Goal: Task Accomplishment & Management: Manage account settings

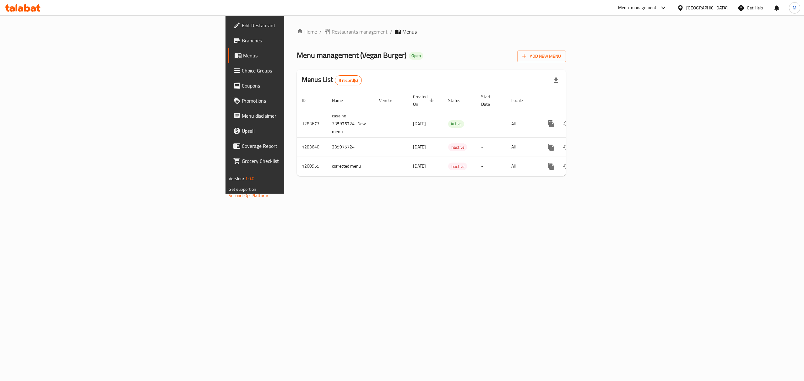
click at [242, 23] on span "Edit Restaurant" at bounding box center [298, 26] width 113 height 8
drag, startPoint x: 0, startPoint y: 0, endPoint x: 42, endPoint y: 42, distance: 59.1
click at [242, 42] on span "Branches" at bounding box center [298, 41] width 113 height 8
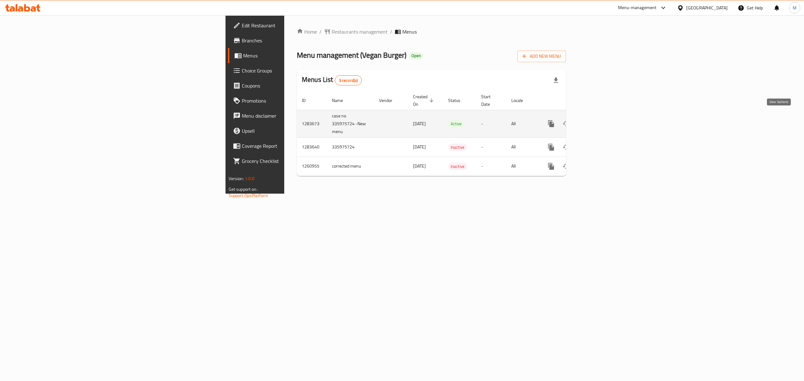
click at [600, 120] on icon "enhanced table" at bounding box center [596, 124] width 8 height 8
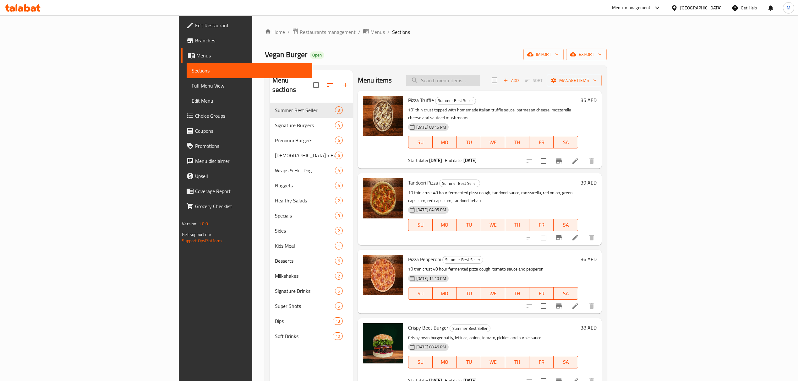
click at [480, 78] on input "search" at bounding box center [443, 80] width 74 height 11
paste input "Crispy Beet Burger Meal"
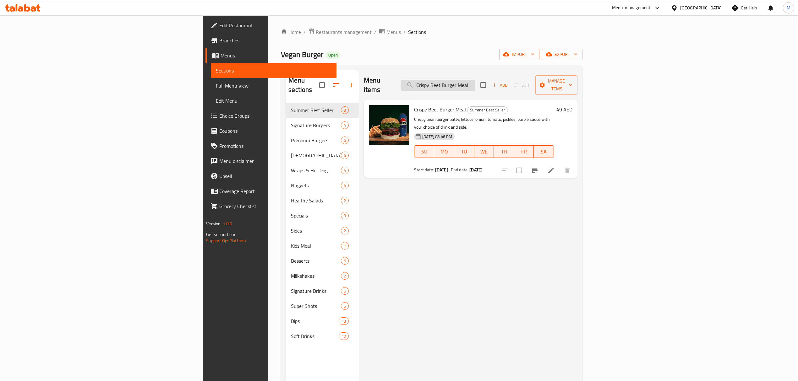
click at [475, 84] on input "Crispy Beet Burger Meal" at bounding box center [438, 85] width 74 height 11
paste input "Truffle Cheeseb"
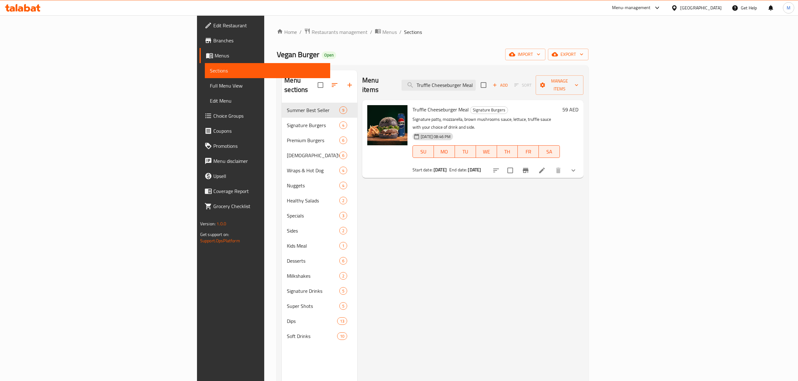
type input "Truffle Cheeseburger Meal"
click at [581, 163] on button "show more" at bounding box center [572, 170] width 15 height 15
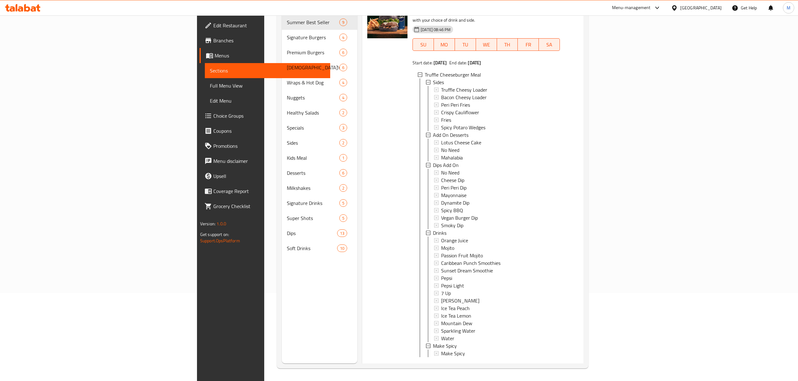
scroll to position [1, 0]
click at [545, 364] on icon at bounding box center [542, 368] width 8 height 8
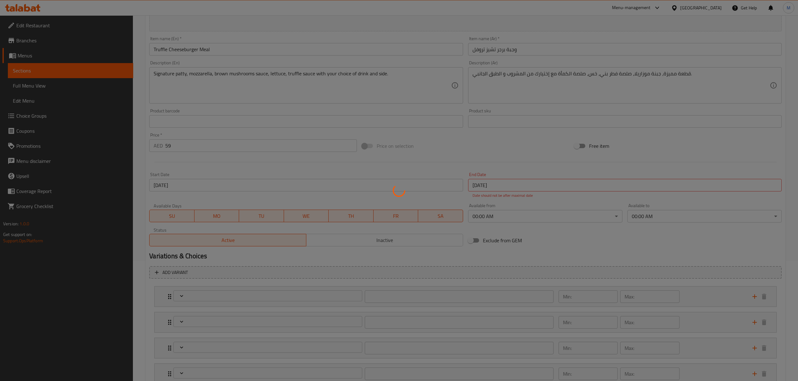
type input "جوانب"
type input "1"
type input "إضافة الحلويات"
type input "1"
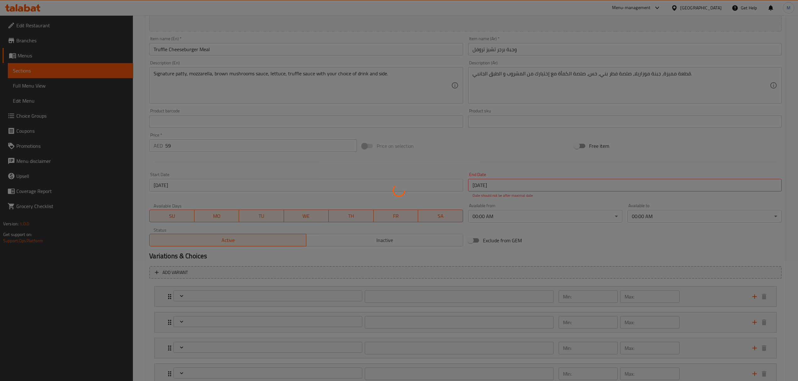
type input "1"
type input "إضافات الغمس"
type input "1"
type input "مشروبات 1"
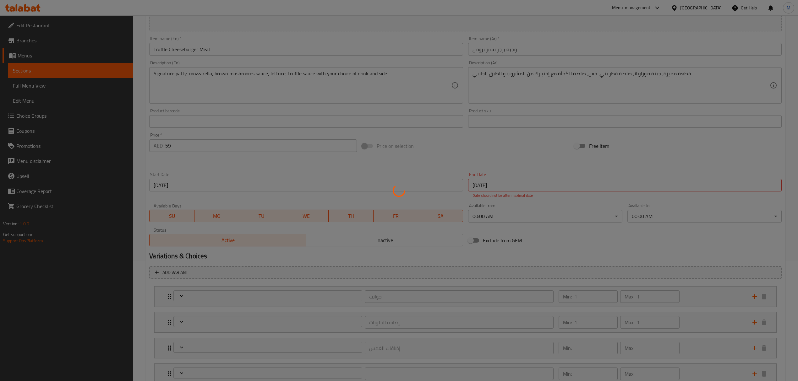
type input "1"
type input "اصنع طبقًا حارًا"
type input "0"
type input "1"
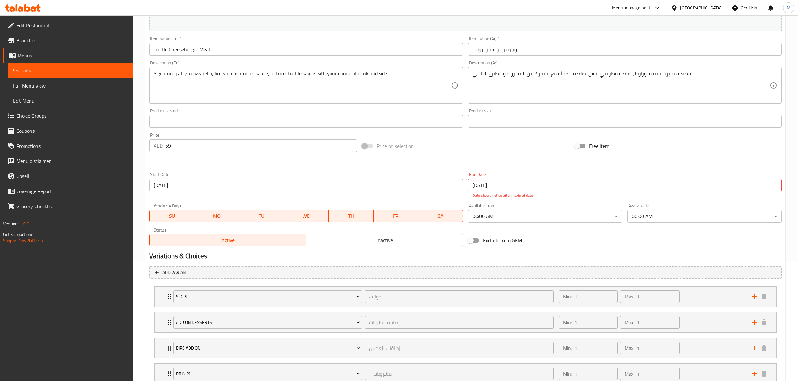
scroll to position [193, 0]
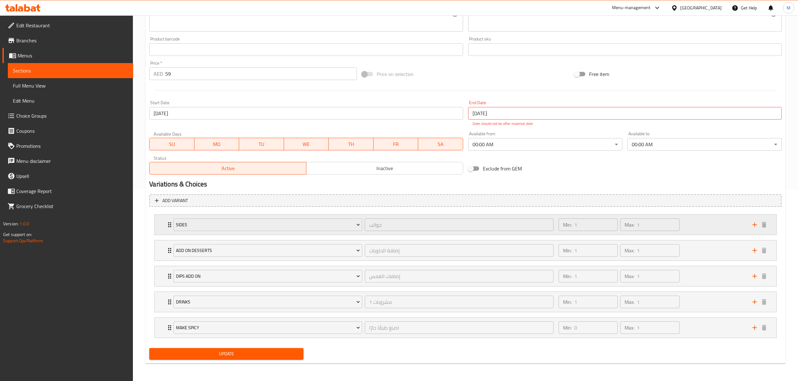
click at [694, 219] on div "Min: 1 ​ Max: 1 ​" at bounding box center [652, 225] width 194 height 20
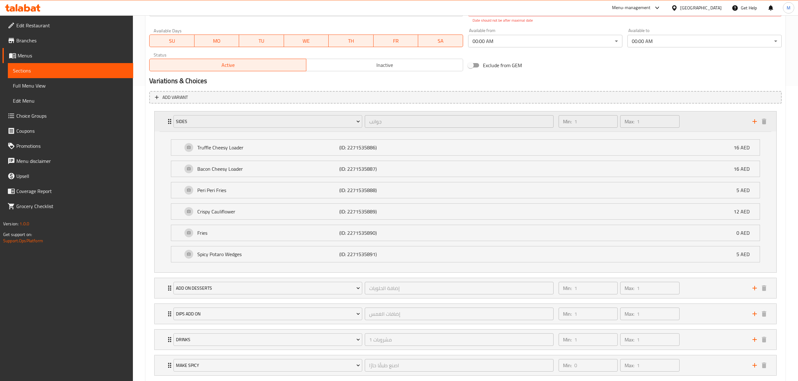
scroll to position [336, 0]
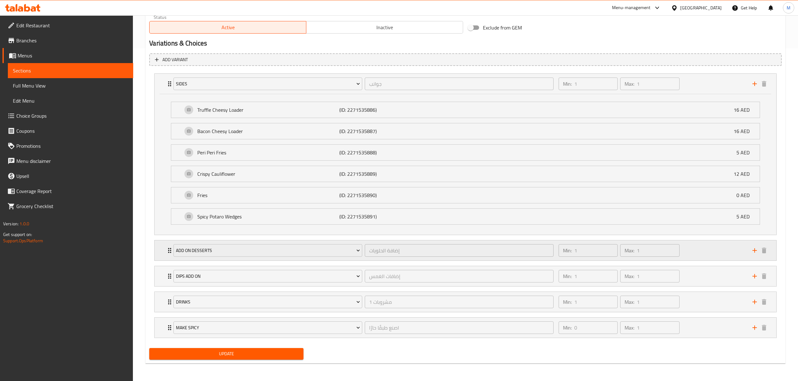
click at [704, 247] on div "Min: 1 ​ Max: 1 ​" at bounding box center [652, 251] width 194 height 20
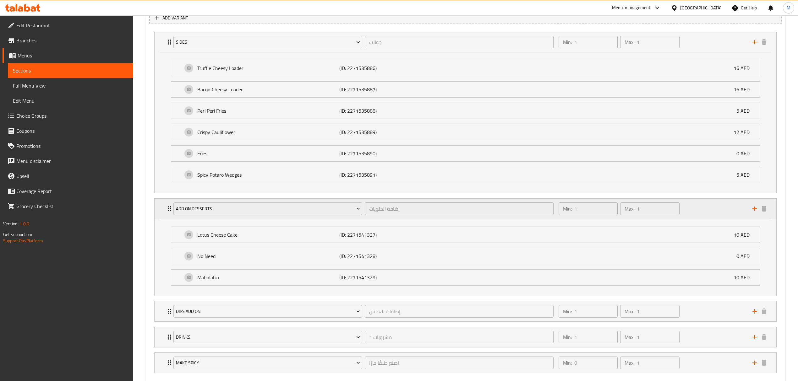
scroll to position [413, 0]
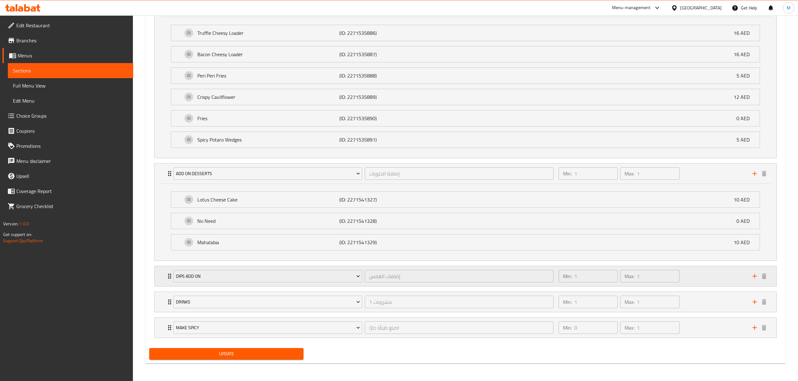
click at [698, 280] on div "Min: 1 ​ Max: 1 ​" at bounding box center [652, 276] width 194 height 20
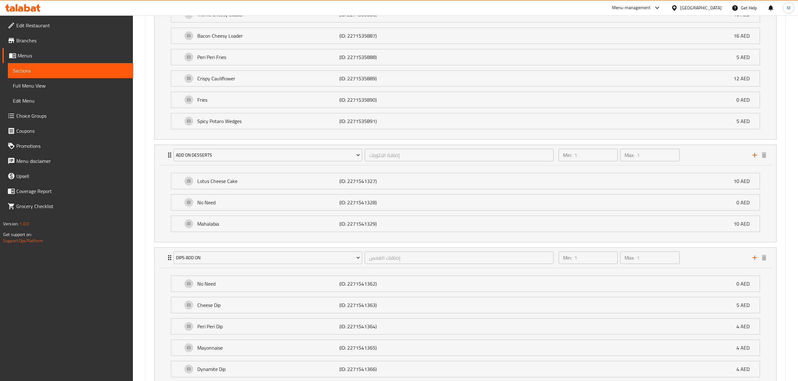
scroll to position [347, 0]
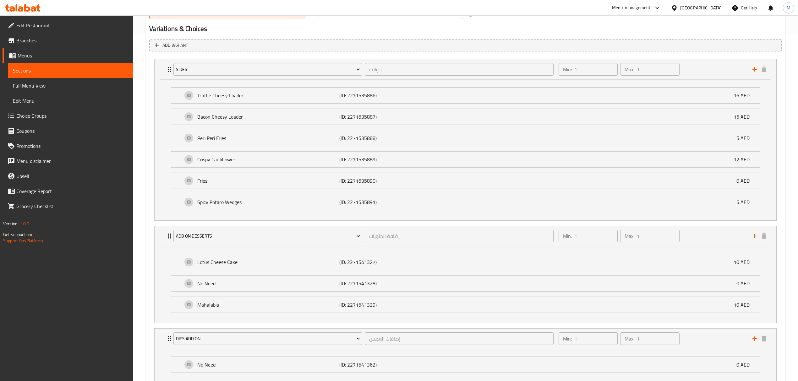
click at [47, 46] on link "Branches" at bounding box center [68, 40] width 131 height 15
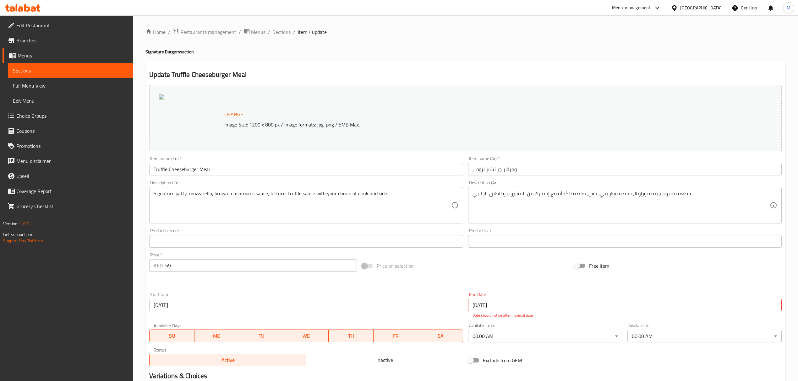
click at [52, 116] on span "Choice Groups" at bounding box center [72, 116] width 112 height 8
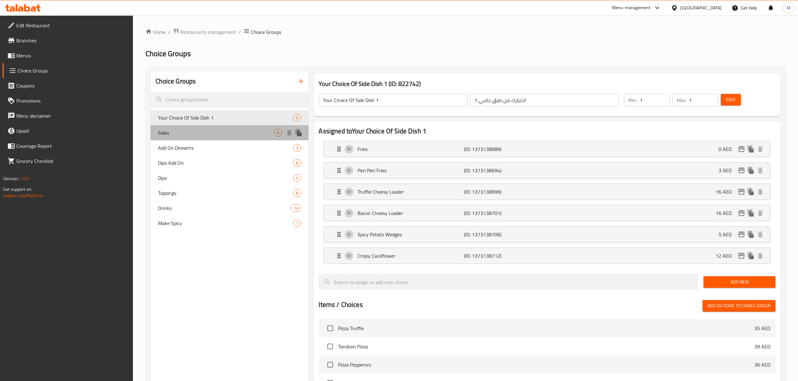
click at [205, 136] on span "Sides" at bounding box center [216, 133] width 116 height 8
type input "Sides"
type input "جوانب"
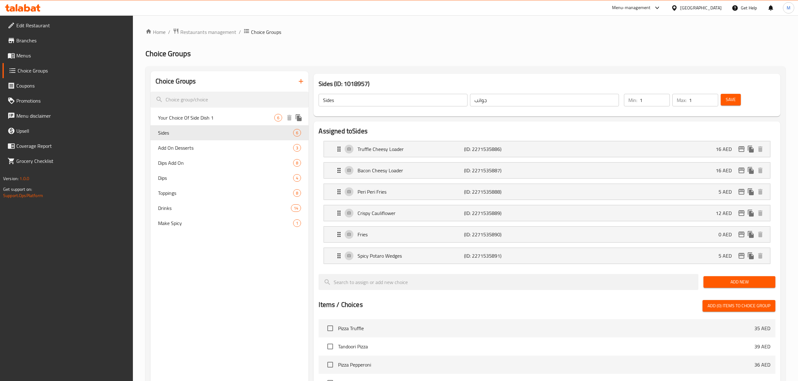
click at [196, 111] on div "Your Choice Of Side Dish 1 6" at bounding box center [229, 117] width 158 height 15
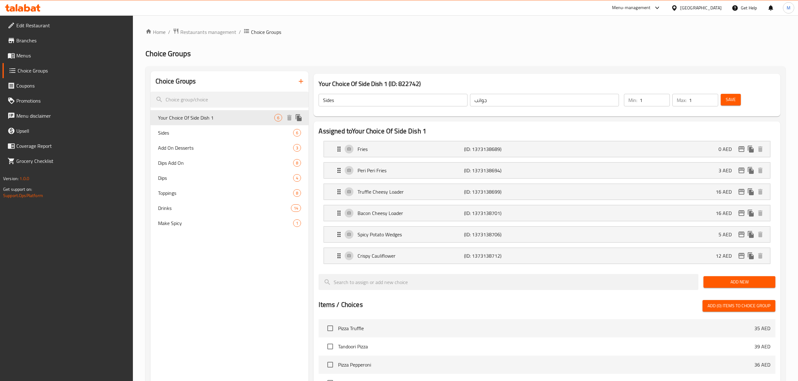
type input "Your Choice Of Side Dish 1"
type input "اختيارك من طبق جانبي 1"
click at [185, 130] on span "Sides" at bounding box center [216, 133] width 116 height 8
type input "Sides"
type input "جوانب"
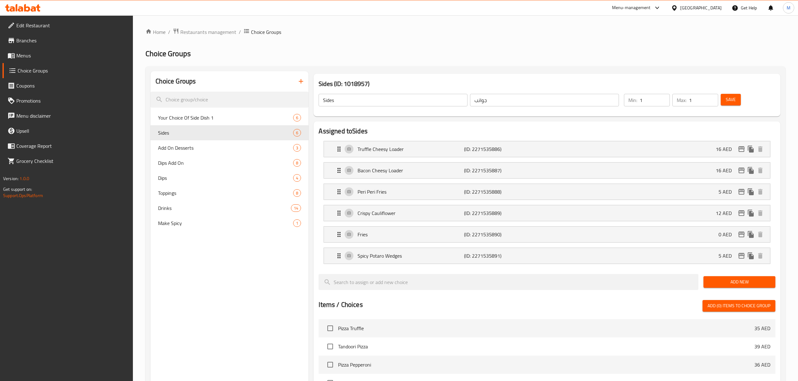
click at [354, 101] on input "Sides" at bounding box center [392, 100] width 149 height 13
click at [226, 263] on div "Choice Groups Your Choice Of Side Dish 1 6 Sides 6 Add On Desserts 3 Dips Add O…" at bounding box center [229, 334] width 158 height 526
click at [222, 210] on span "Drinks" at bounding box center [215, 208] width 114 height 8
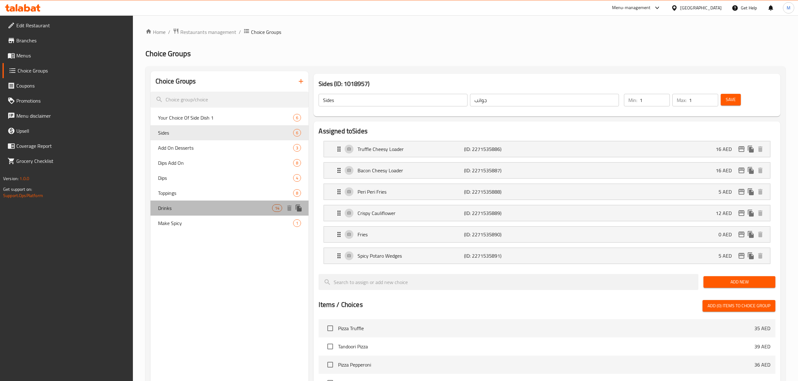
type input "Drinks"
type input "مشروبات 1"
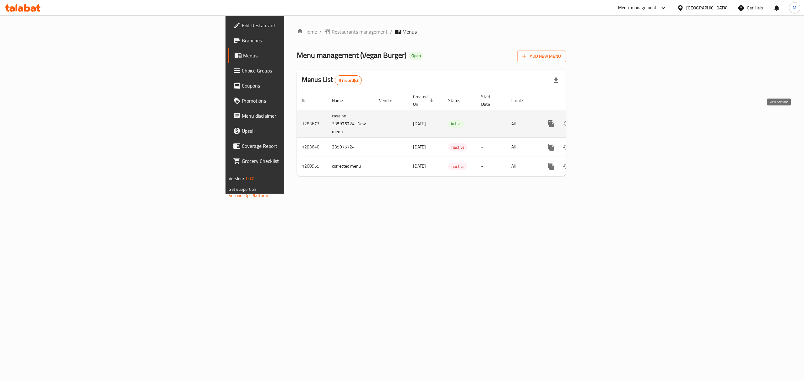
click at [600, 120] on icon "enhanced table" at bounding box center [596, 124] width 8 height 8
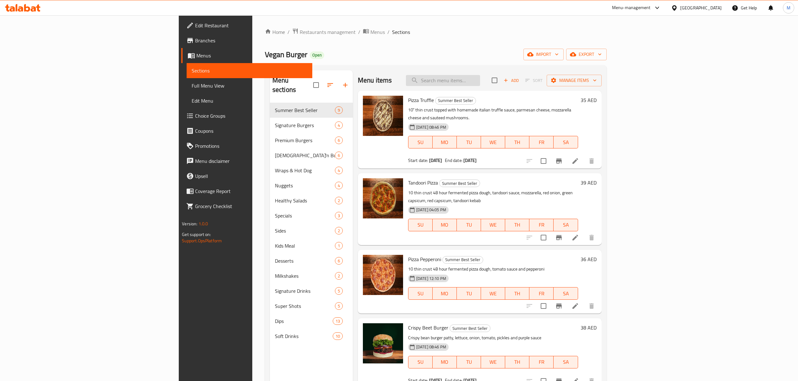
click at [480, 78] on input "search" at bounding box center [443, 80] width 74 height 11
paste input "Crispy Beet Burger Meal"
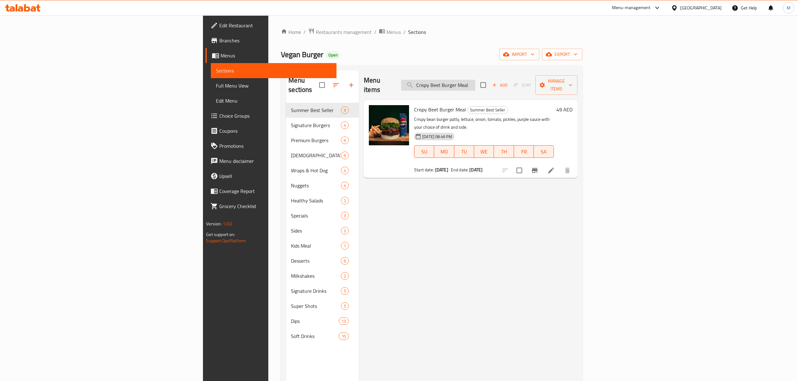
click at [475, 80] on input "Crispy Beet Burger Meal" at bounding box center [438, 85] width 74 height 11
paste input "Fa-la-la-fel"
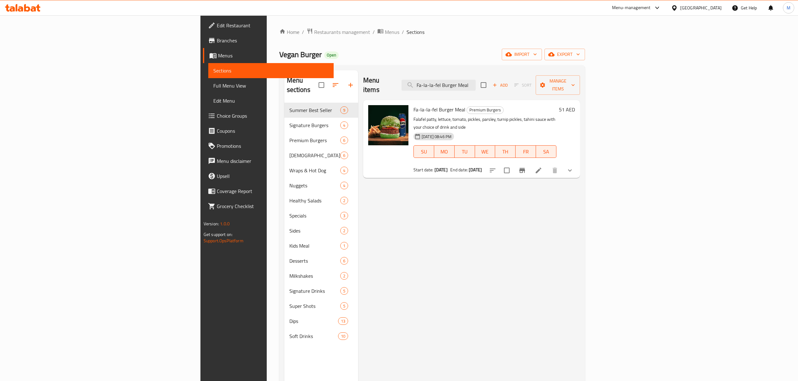
type input "Fa-la-la-fel Burger Meal"
click at [267, 25] on div "Home / Restaurants management / Menus / Sections Vegan Burger Open import expor…" at bounding box center [432, 242] width 331 height 454
click at [314, 28] on span "Restaurants management" at bounding box center [342, 32] width 56 height 8
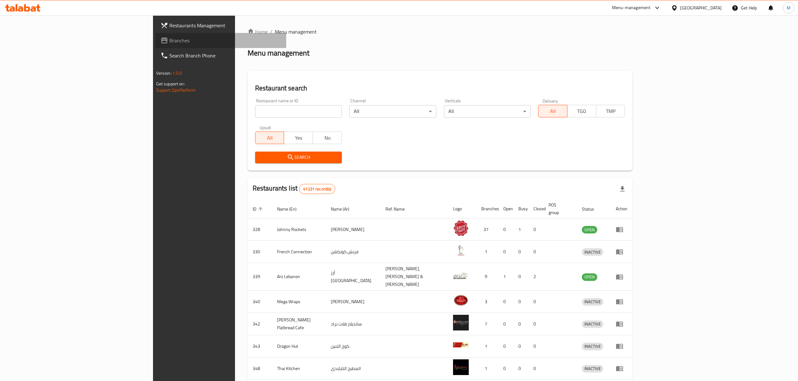
click at [169, 40] on span "Branches" at bounding box center [225, 41] width 112 height 8
